Goal: Transaction & Acquisition: Purchase product/service

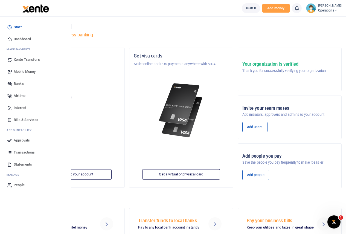
click at [20, 71] on span "Mobile Money" at bounding box center [25, 71] width 22 height 5
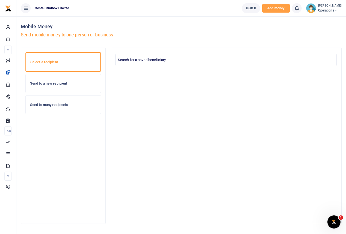
click at [70, 87] on div "Send to a new recipient" at bounding box center [63, 83] width 75 height 19
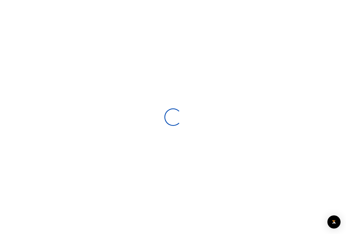
select select
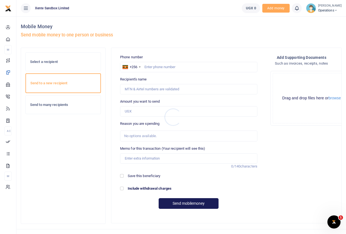
click at [170, 67] on div at bounding box center [173, 117] width 346 height 234
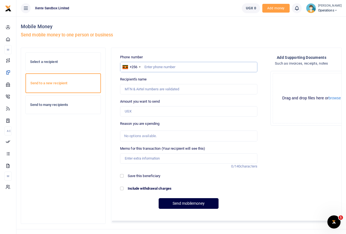
click at [170, 67] on input "text" at bounding box center [188, 67] width 137 height 10
type input "751772772"
type input "Peter Wamanga"
type input "751772772"
click at [142, 110] on input "Amount you want to send" at bounding box center [188, 111] width 137 height 10
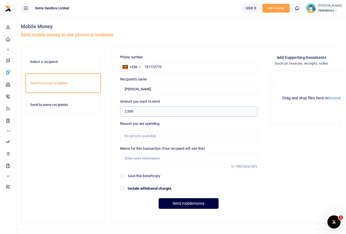
type input "2,000"
click at [138, 135] on div "No options available." at bounding box center [186, 135] width 125 height 5
click at [169, 135] on div "No options available." at bounding box center [186, 135] width 125 height 5
click at [142, 161] on input "Memo for this transaction (Your recipient will see this)" at bounding box center [188, 158] width 137 height 10
type input "hello"
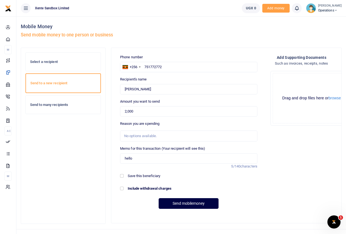
click at [124, 175] on div "Save this beneficiary" at bounding box center [188, 175] width 137 height 5
click at [122, 176] on input "Save this beneficiary" at bounding box center [122, 176] width 4 height 4
checkbox input "true"
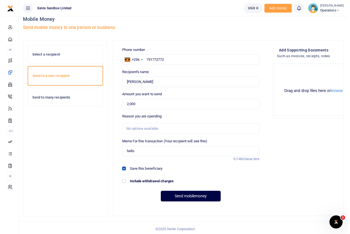
scroll to position [10, 0]
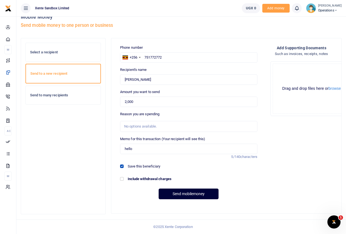
click at [181, 196] on button "Send mobilemoney" at bounding box center [189, 194] width 60 height 11
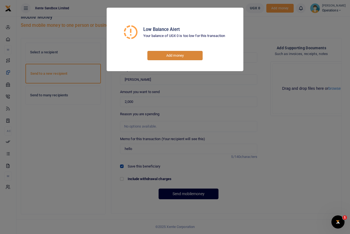
click at [181, 58] on link "Add money" at bounding box center [175, 55] width 55 height 9
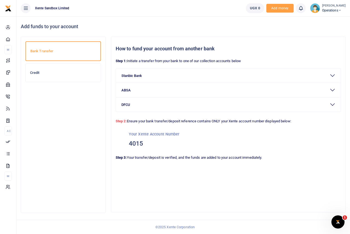
click at [77, 75] on div "Credit" at bounding box center [63, 73] width 75 height 19
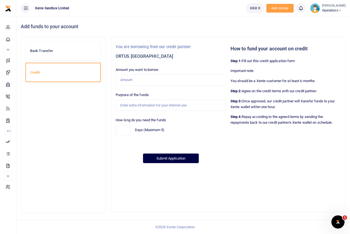
click at [75, 55] on div "Bank Transfer" at bounding box center [63, 51] width 75 height 19
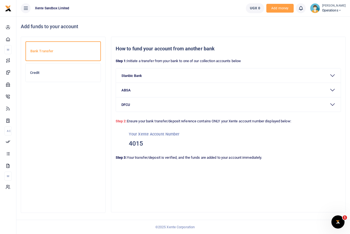
click at [74, 73] on h6 "Credit" at bounding box center [63, 73] width 66 height 4
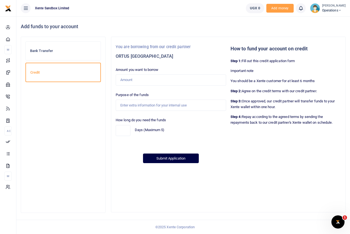
click at [252, 8] on span "UGX 0" at bounding box center [255, 7] width 10 height 5
click at [277, 7] on span "Add money" at bounding box center [280, 8] width 27 height 9
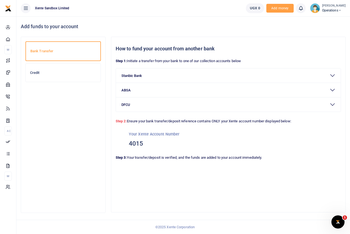
click at [42, 73] on h6 "Credit" at bounding box center [63, 73] width 66 height 4
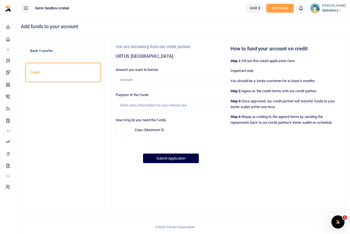
click at [43, 53] on h6 "Bank Transfer" at bounding box center [63, 51] width 66 height 4
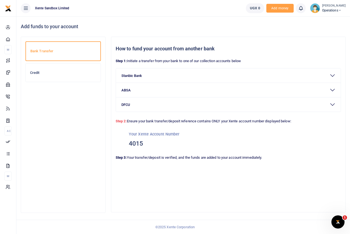
click at [334, 9] on span "Operations" at bounding box center [334, 10] width 24 height 5
click at [142, 11] on ul "Xente Sandbox Limited" at bounding box center [128, 8] width 225 height 16
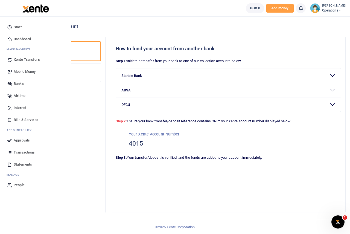
click at [27, 71] on span "Mobile Money" at bounding box center [25, 71] width 22 height 5
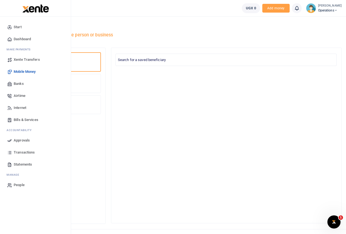
click at [17, 94] on span "Airtime" at bounding box center [20, 95] width 12 height 5
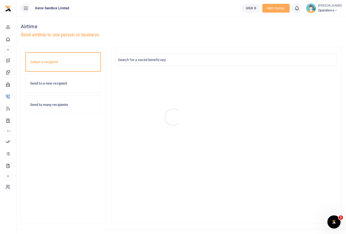
click at [246, 10] on div at bounding box center [173, 117] width 346 height 234
click at [247, 10] on span "UGX 0" at bounding box center [251, 7] width 10 height 5
click at [247, 11] on link "UGX 0" at bounding box center [251, 8] width 18 height 10
click at [294, 10] on icon at bounding box center [296, 8] width 5 height 6
click at [310, 27] on div "Airtime Send airtime to one person or business" at bounding box center [181, 31] width 325 height 31
